Goal: Information Seeking & Learning: Find specific fact

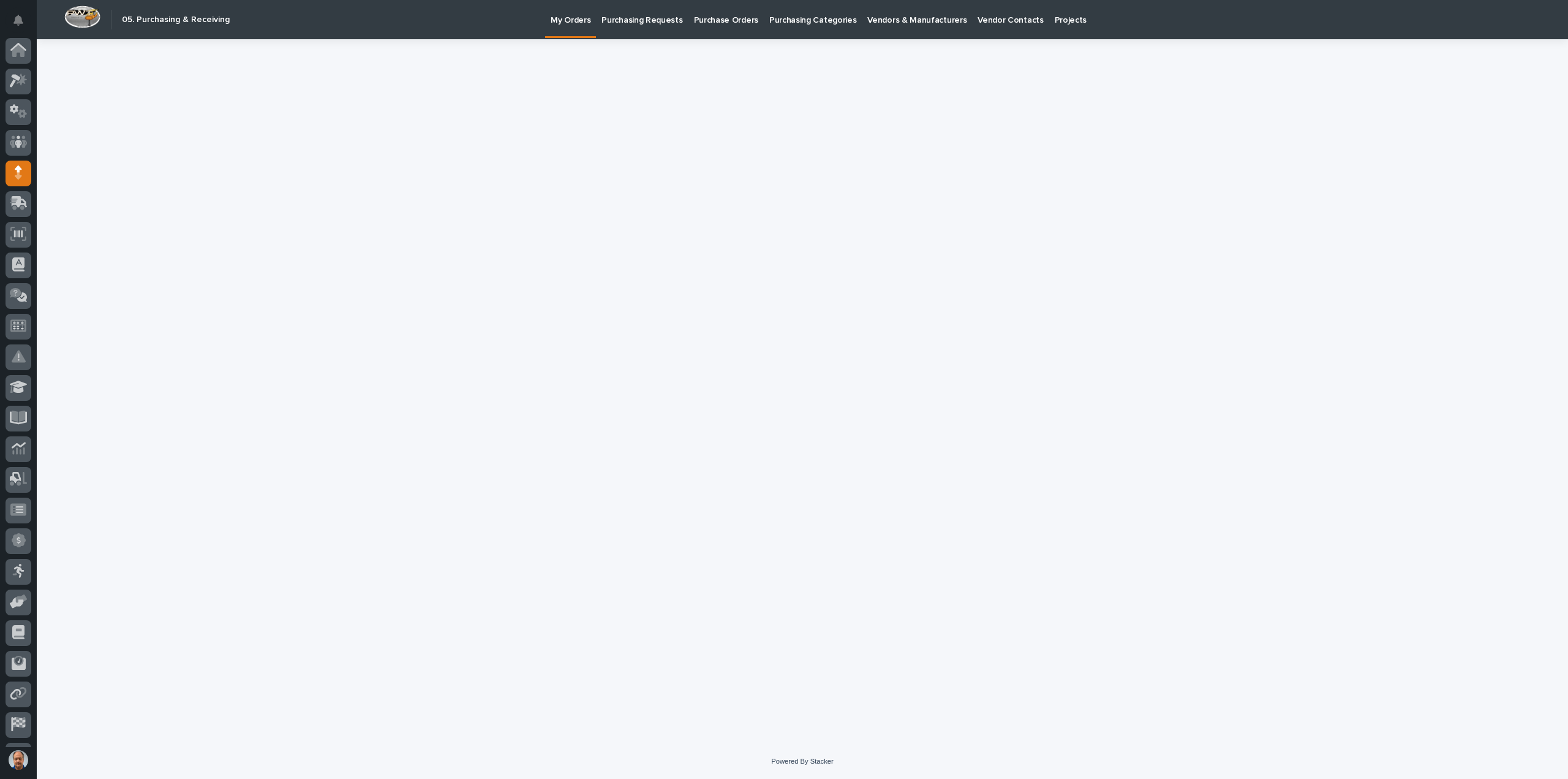
scroll to position [56, 0]
click at [16, 82] on icon at bounding box center [18, 85] width 18 height 14
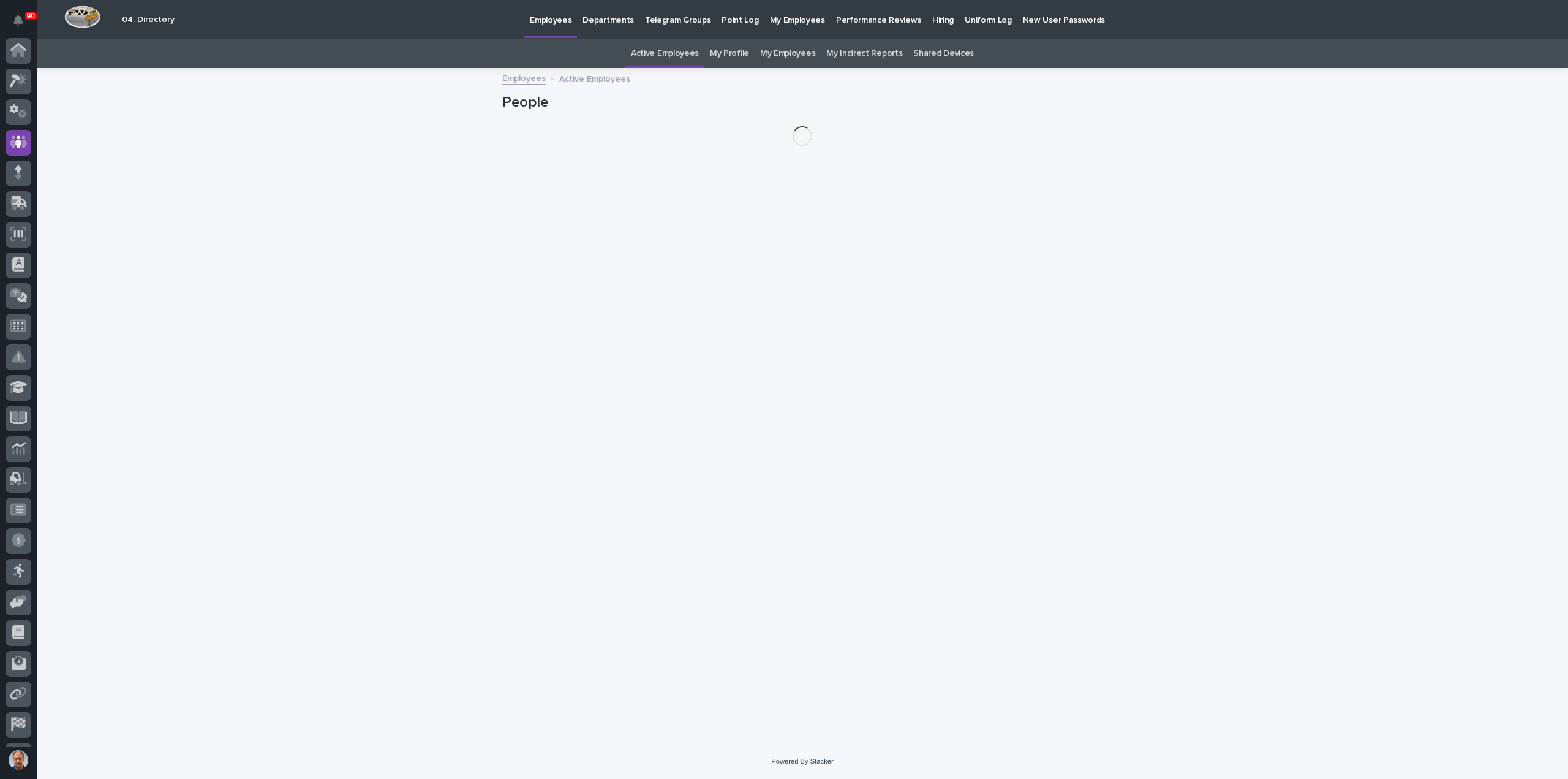
scroll to position [56, 0]
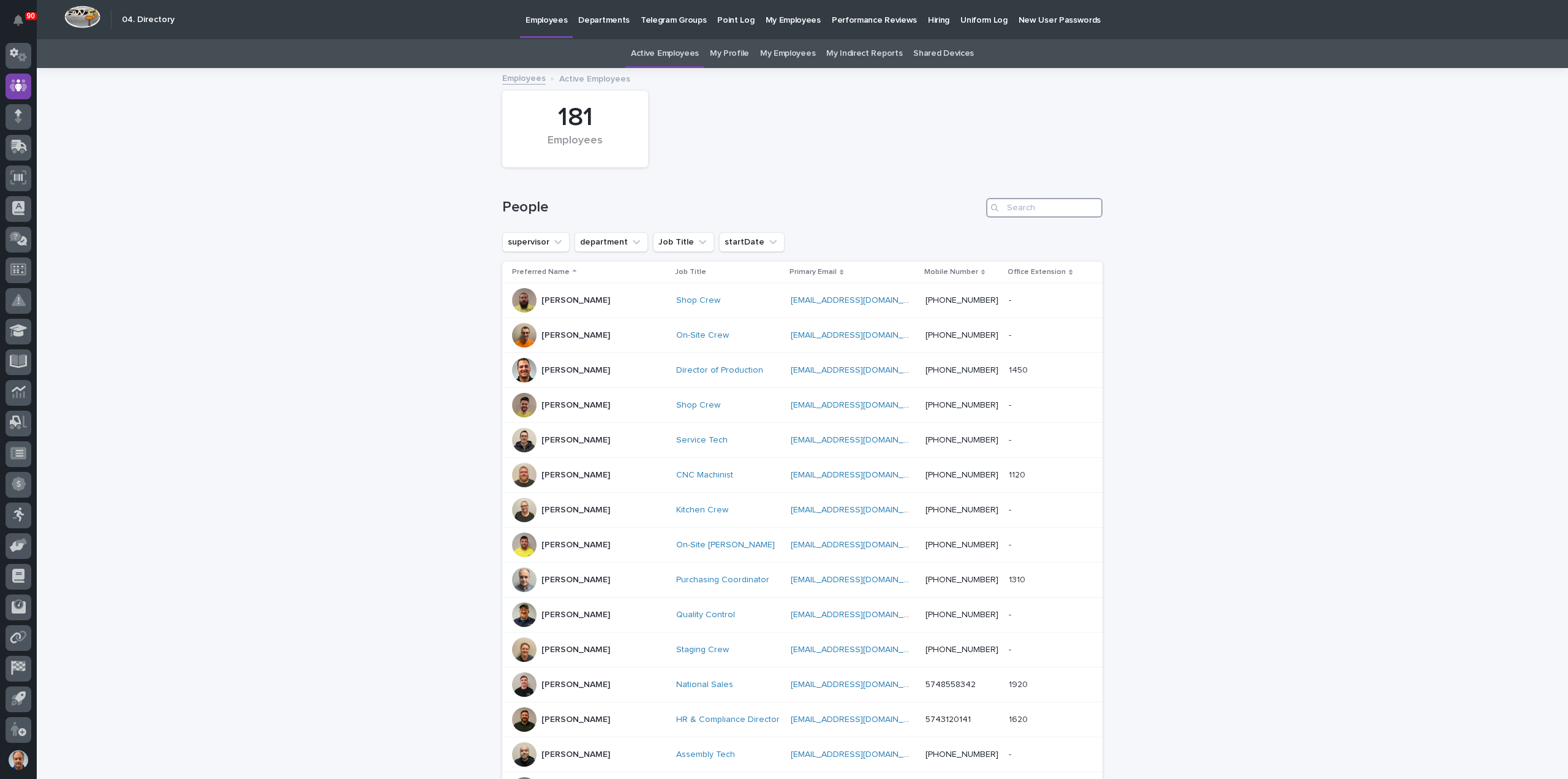
click at [1028, 208] on input "Search" at bounding box center [1044, 208] width 116 height 20
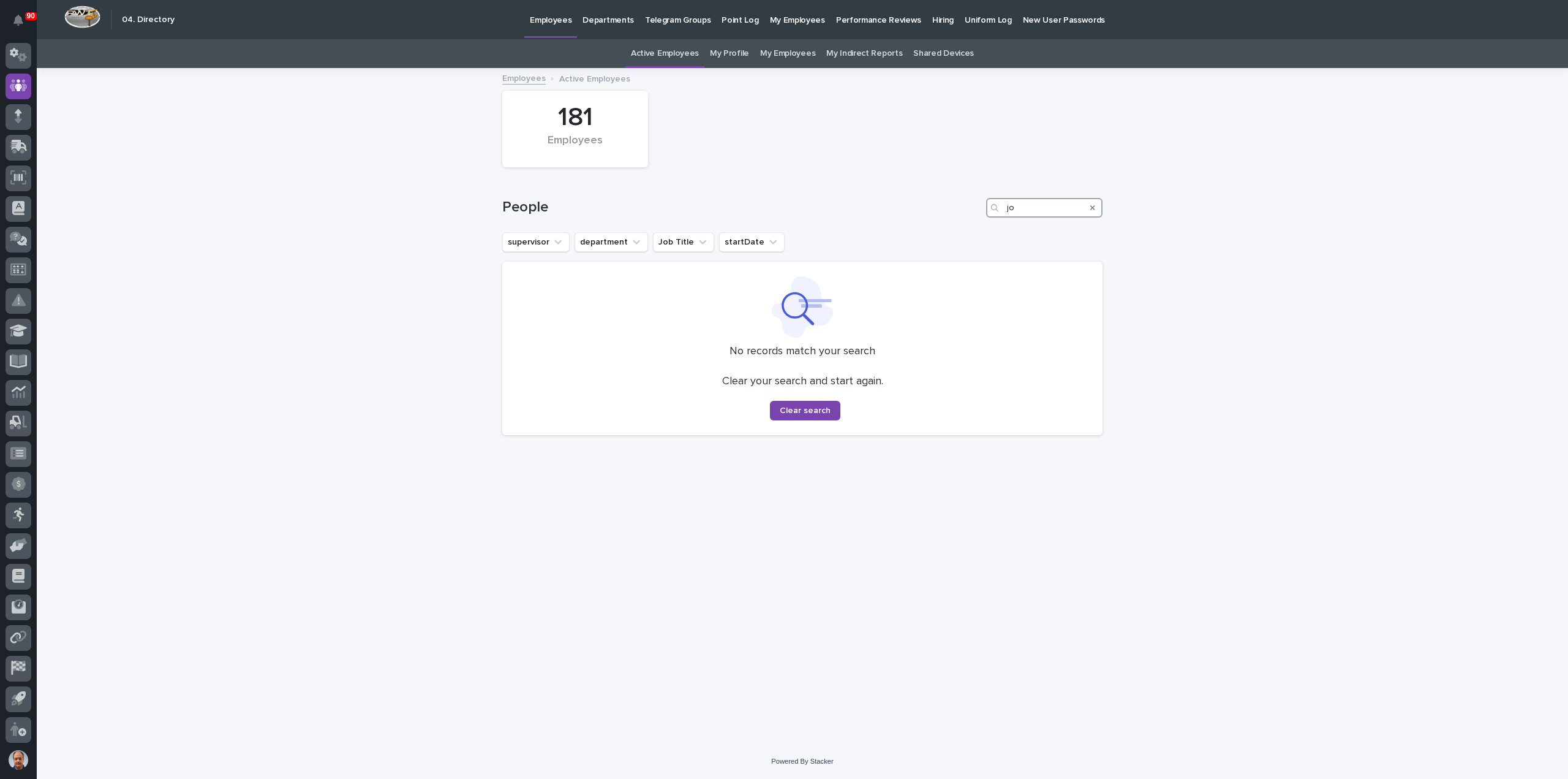
type input "j"
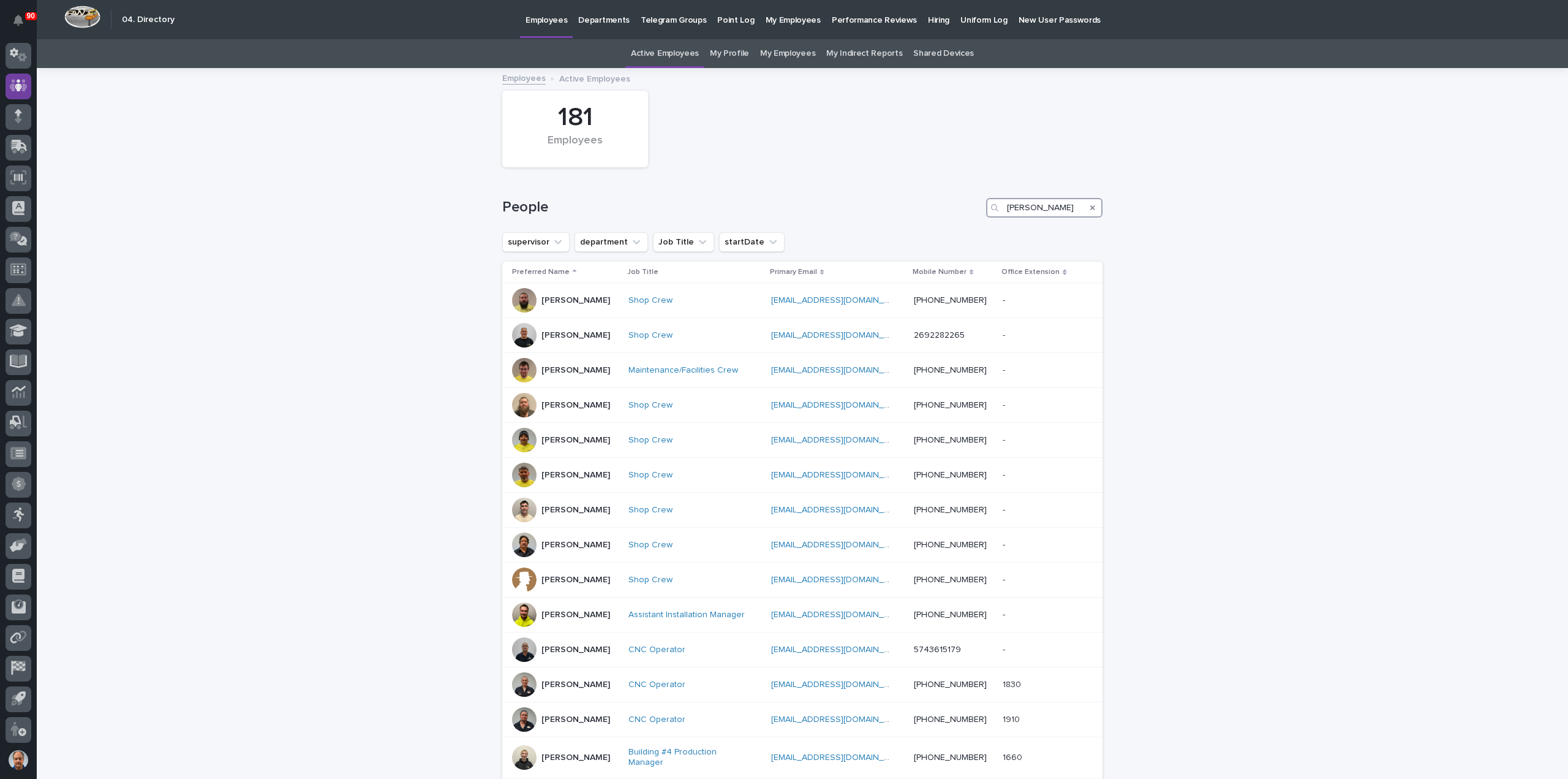
type input "martin"
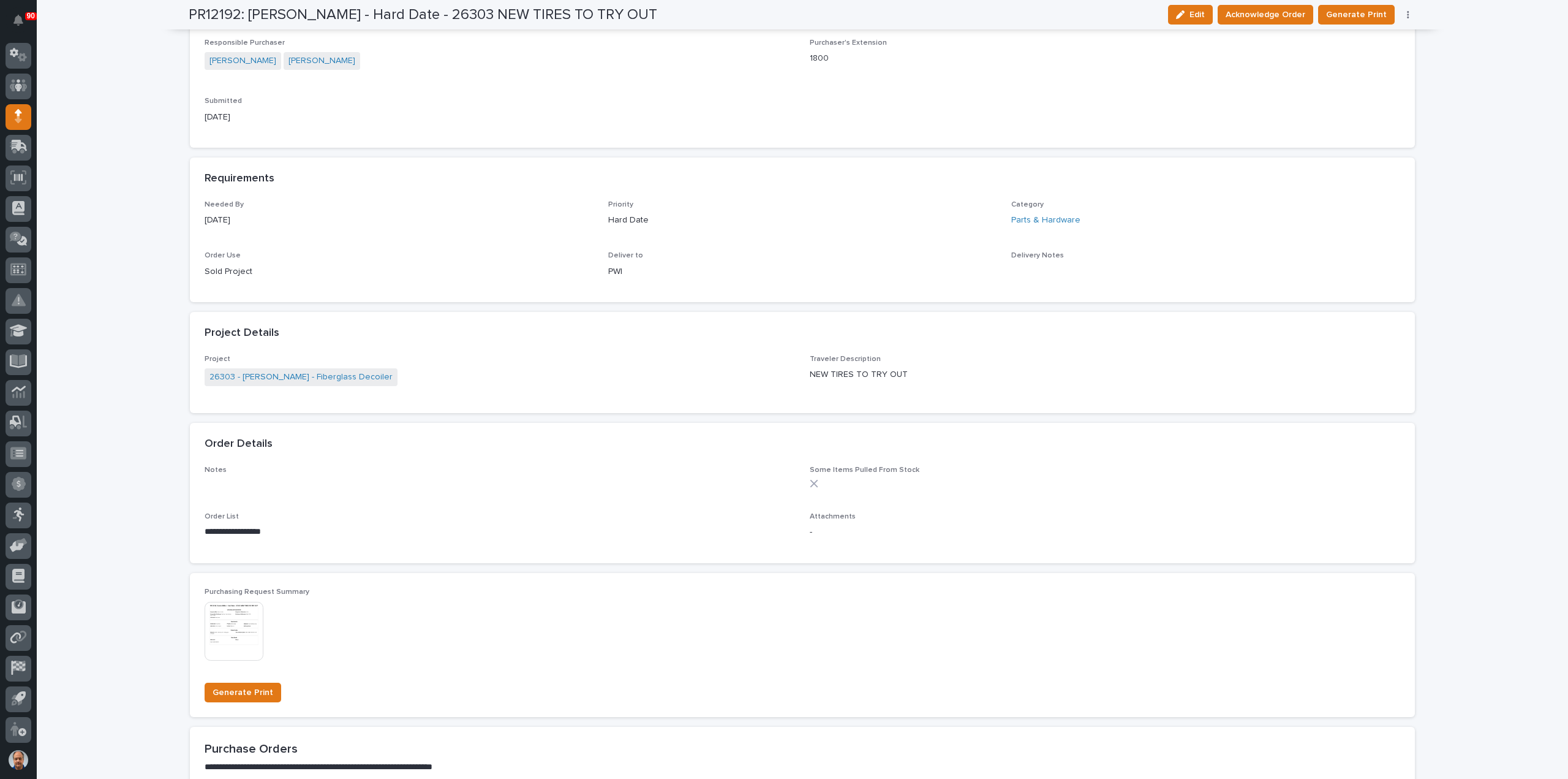
scroll to position [338, 0]
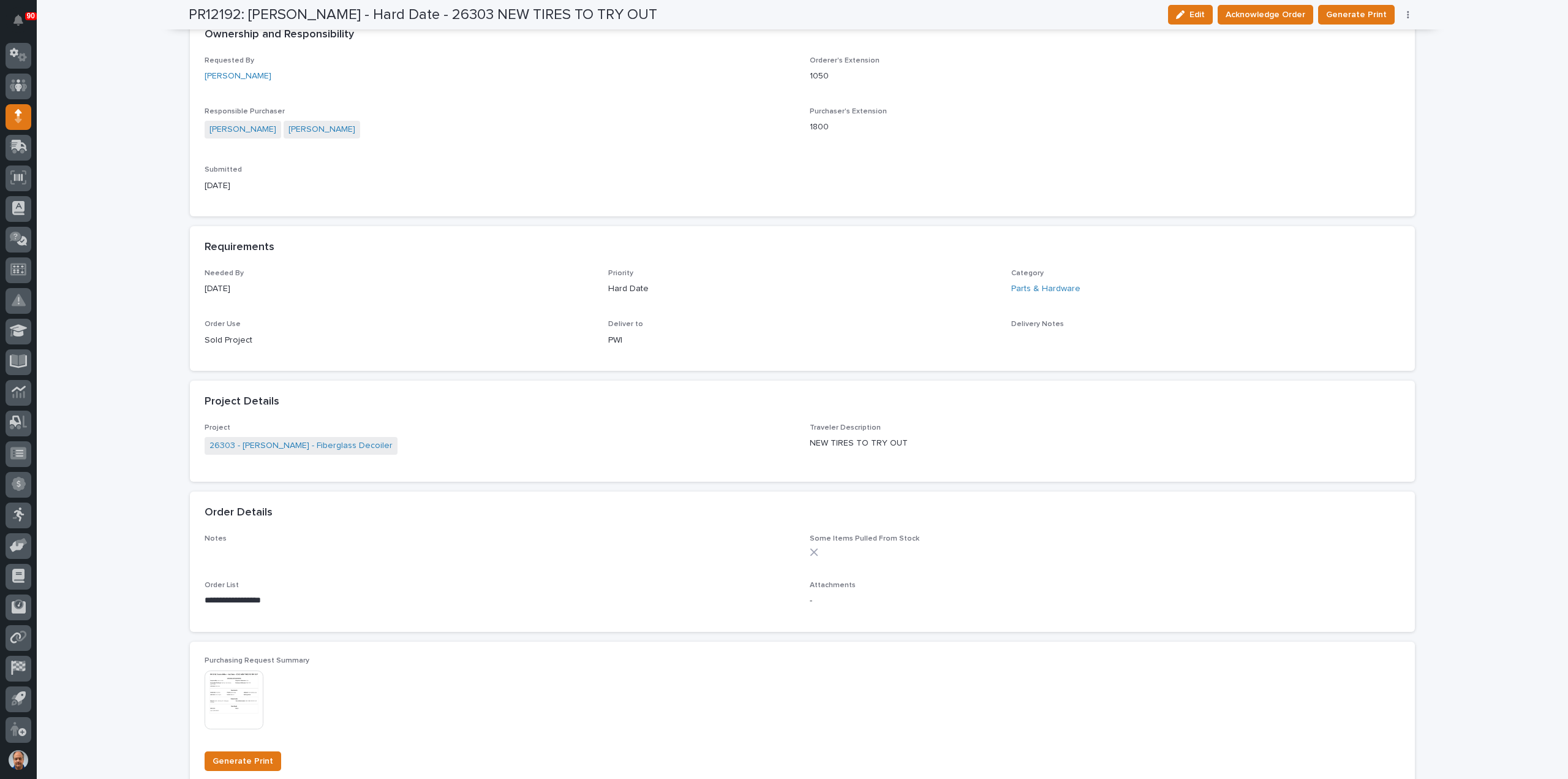
click at [421, 549] on div "Notes •••" at bounding box center [499, 545] width 590 height 23
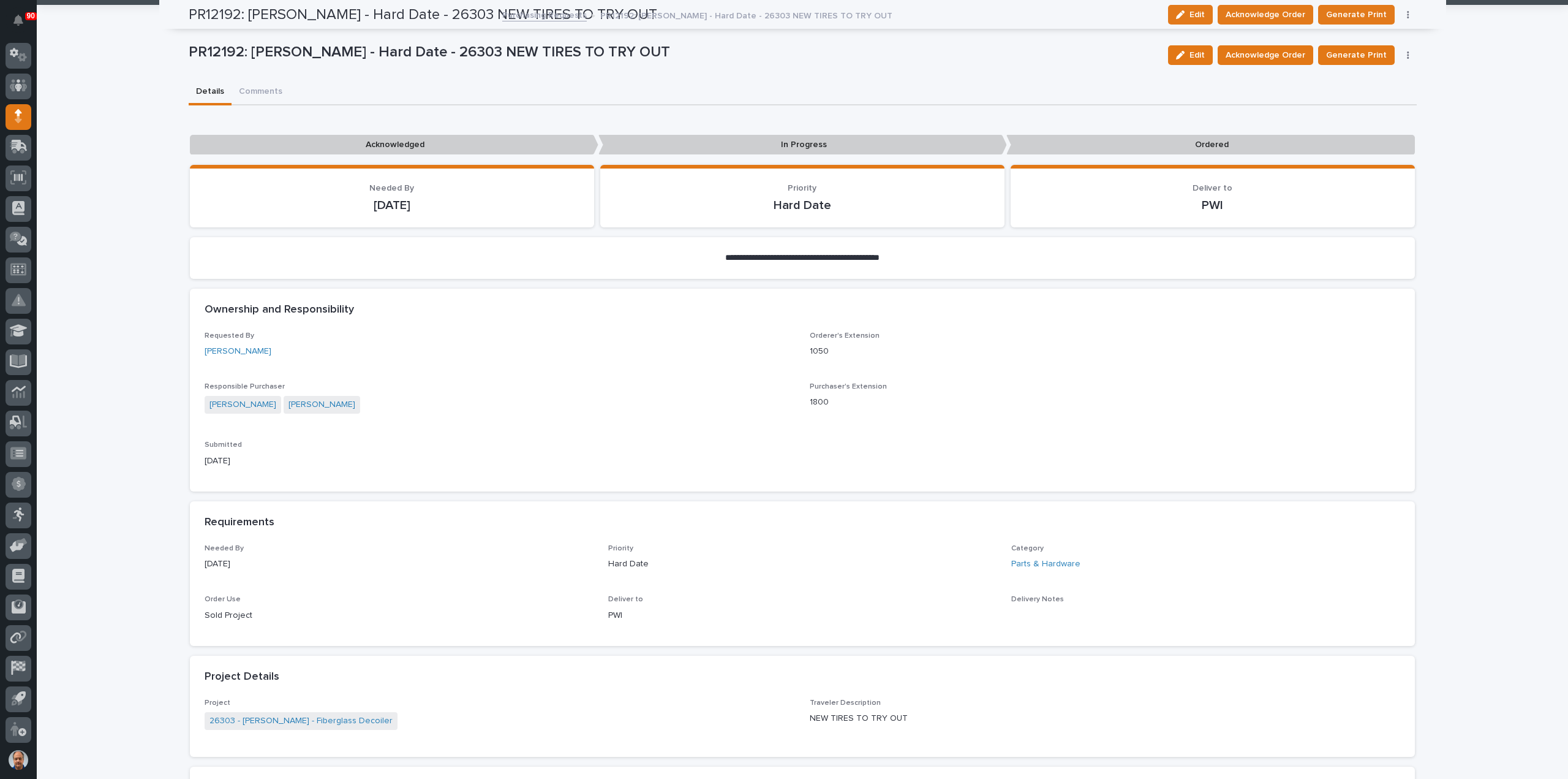
scroll to position [32, 0]
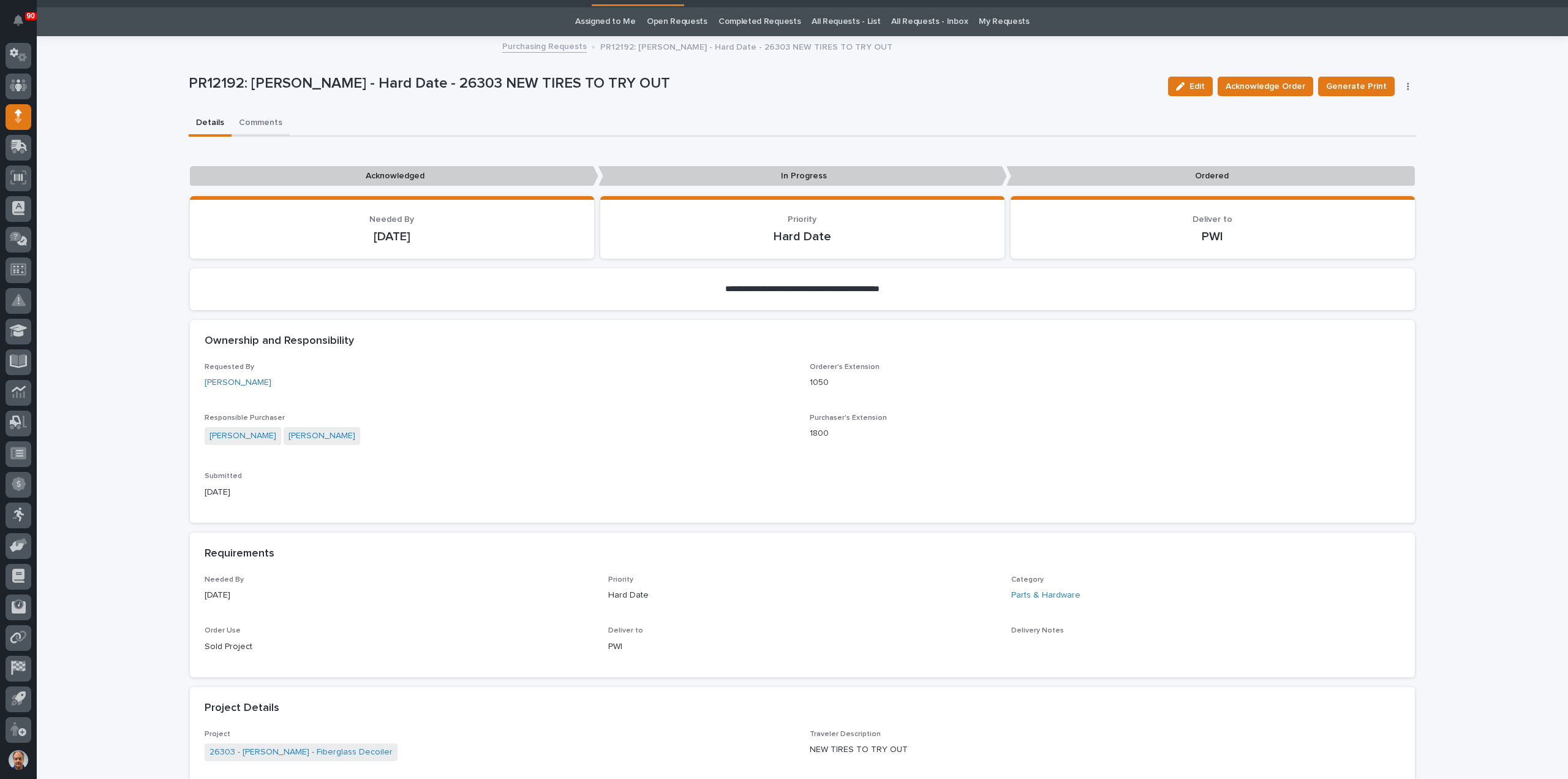
click at [267, 121] on div "**********" at bounding box center [803, 636] width 1228 height 1198
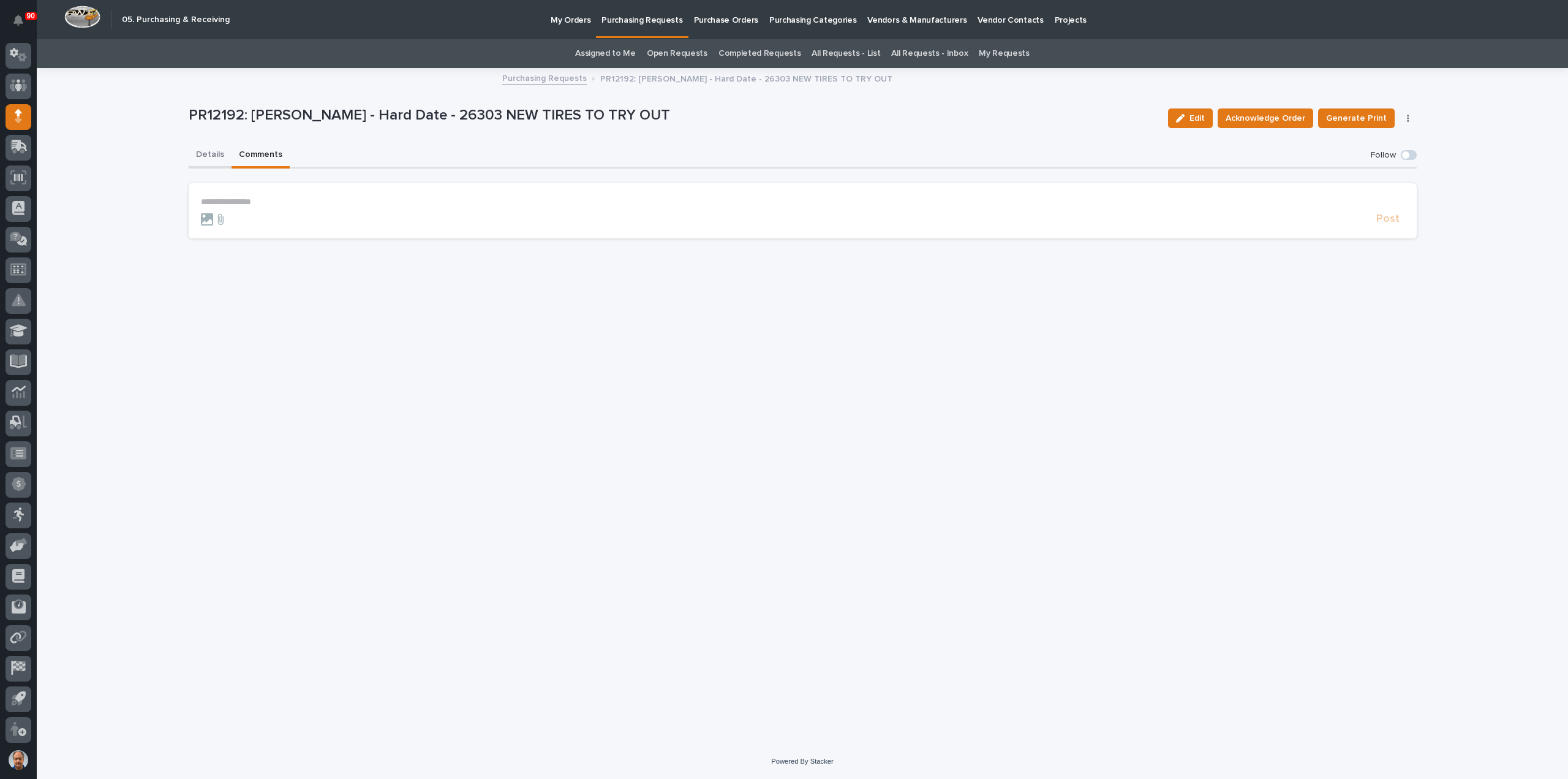
click at [210, 155] on button "Details" at bounding box center [210, 156] width 43 height 26
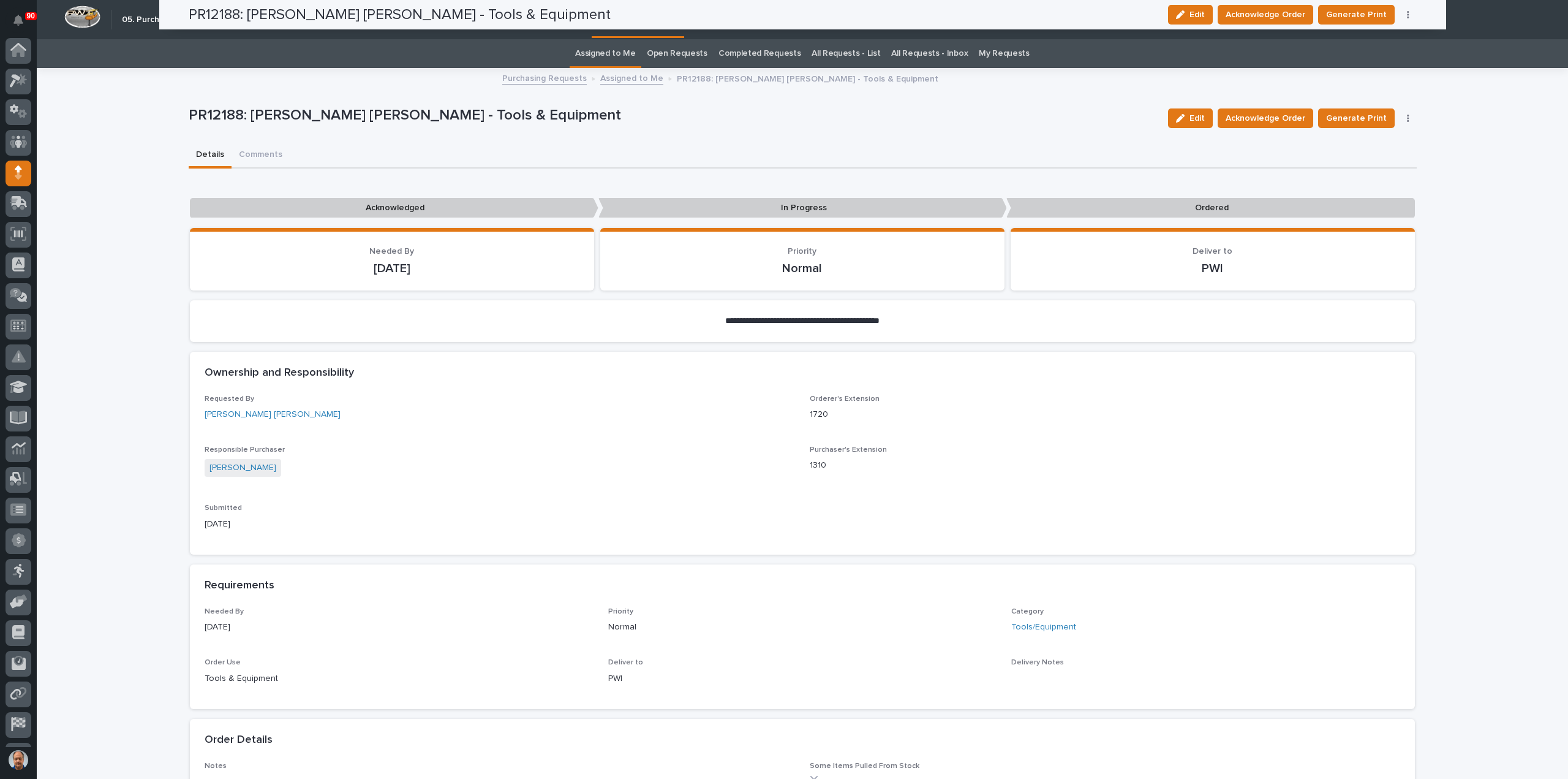
scroll to position [56, 0]
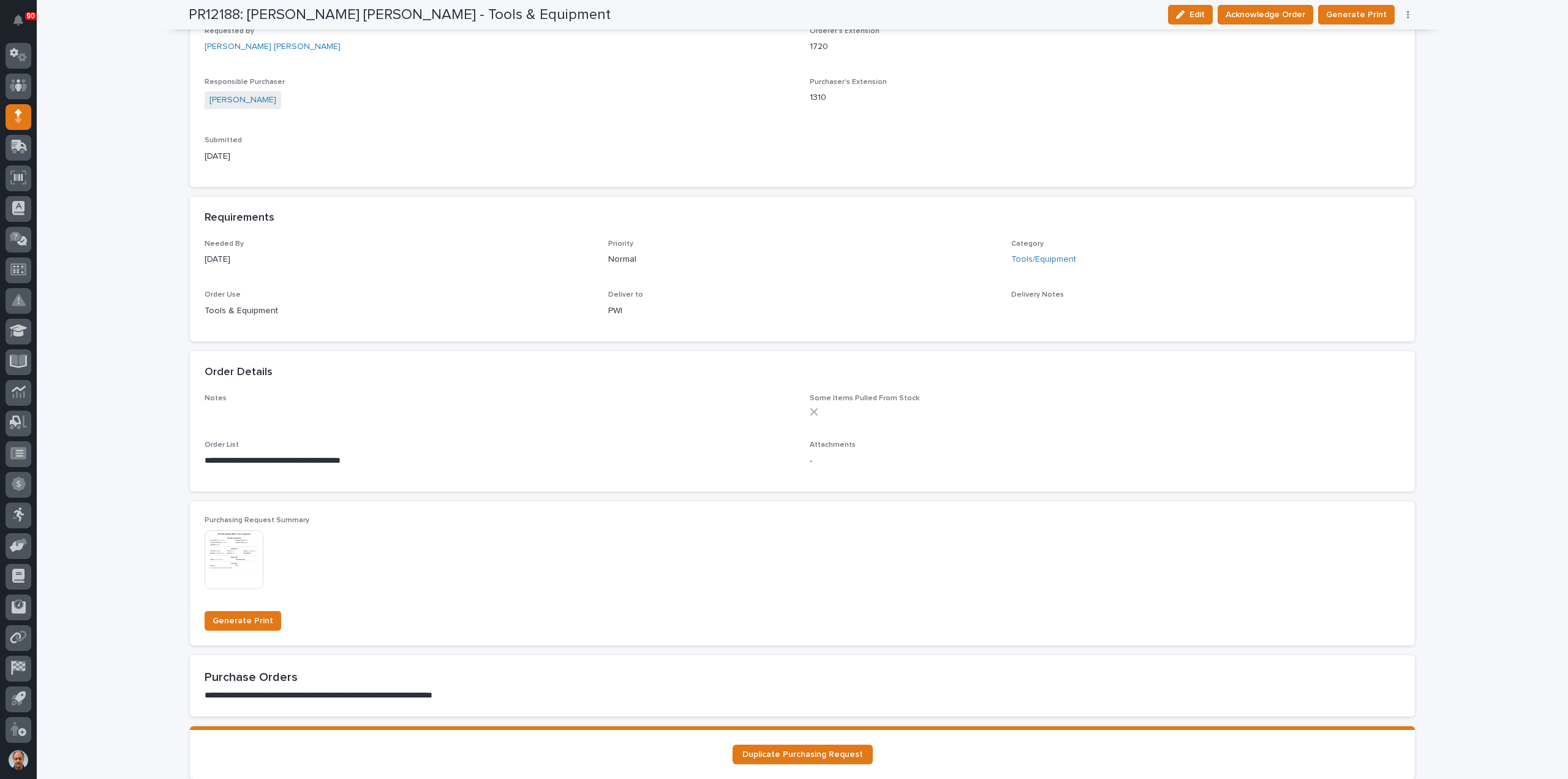
click at [236, 553] on img at bounding box center [234, 559] width 59 height 59
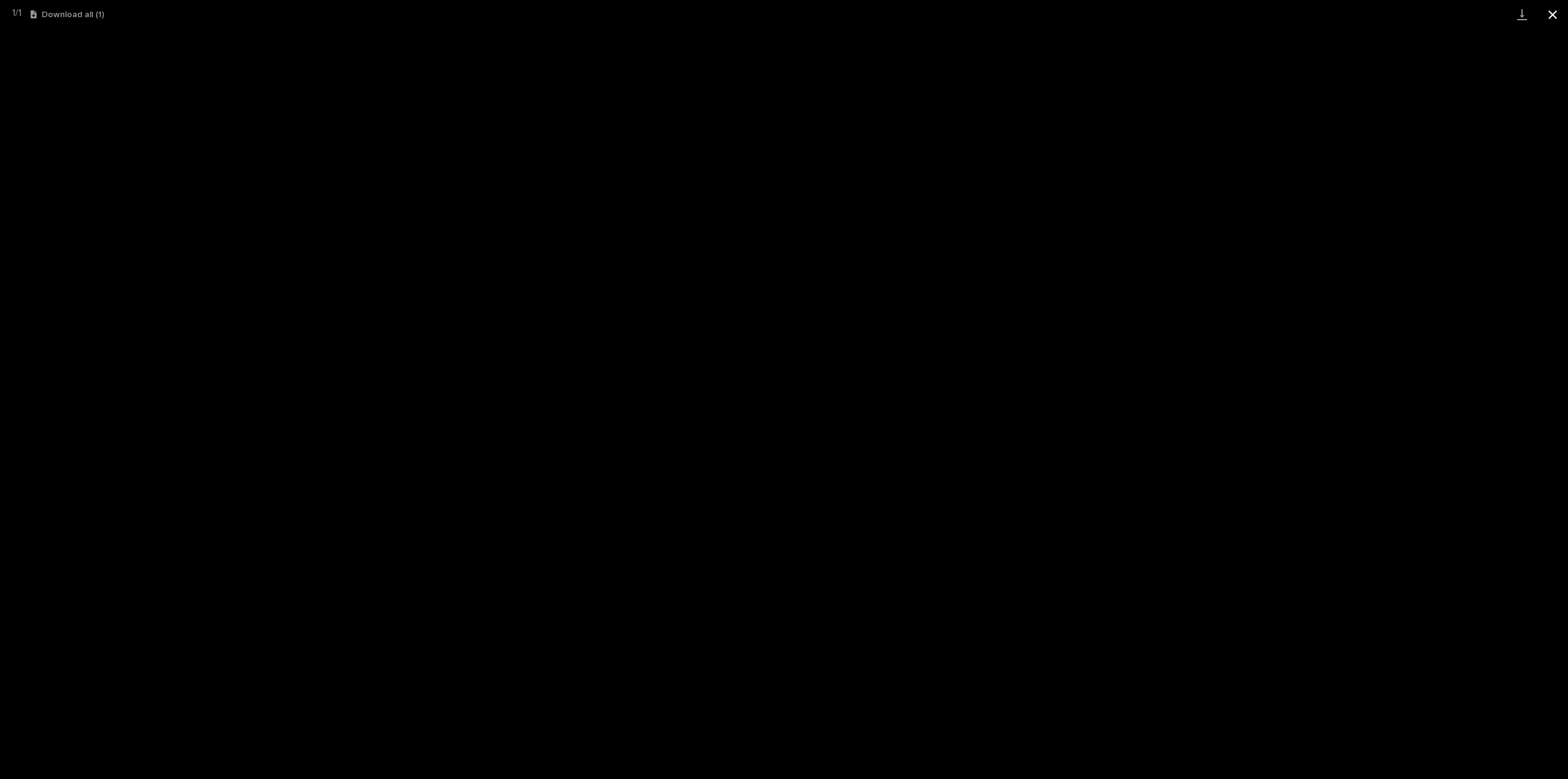
click at [1555, 4] on button "Close gallery" at bounding box center [1553, 14] width 31 height 29
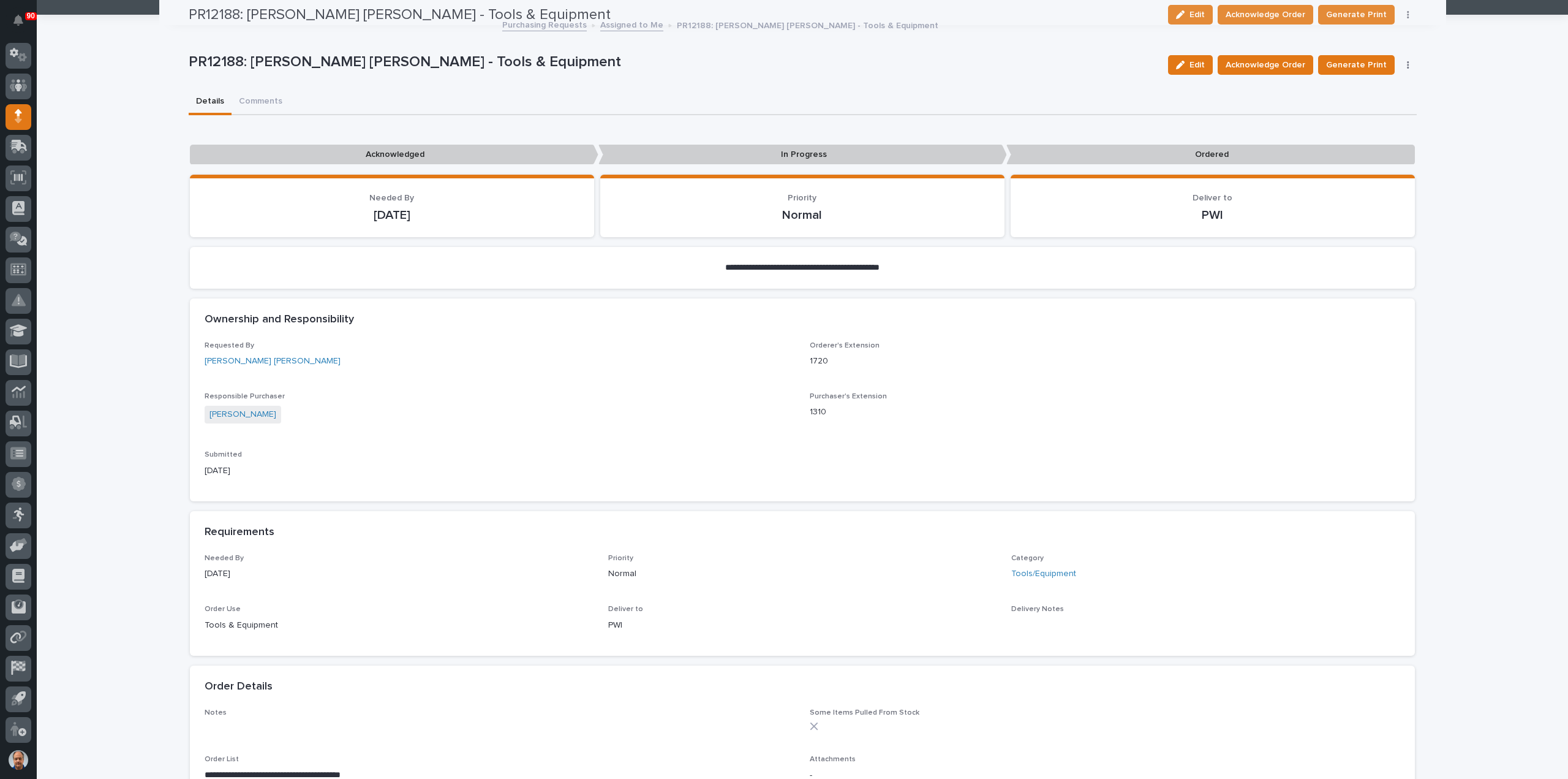
scroll to position [0, 0]
